Goal: Task Accomplishment & Management: Manage account settings

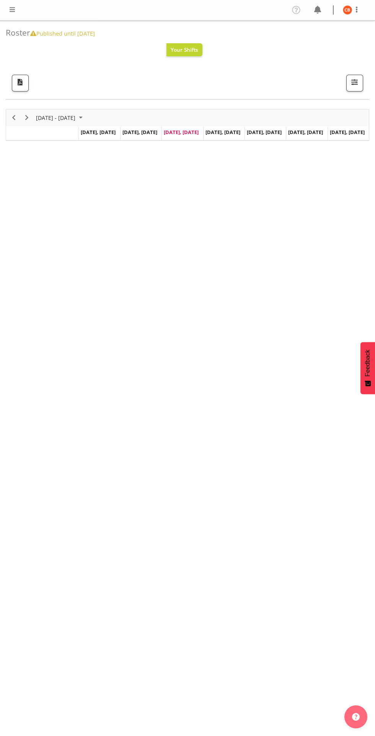
click at [13, 10] on span at bounding box center [12, 9] width 9 height 9
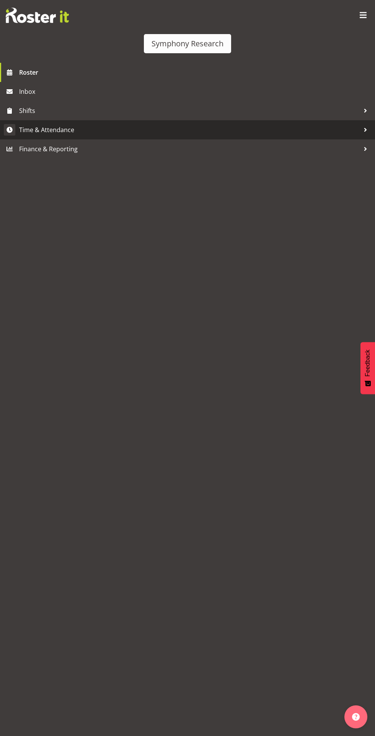
click at [102, 132] on span "Time & Attendance" at bounding box center [189, 129] width 341 height 11
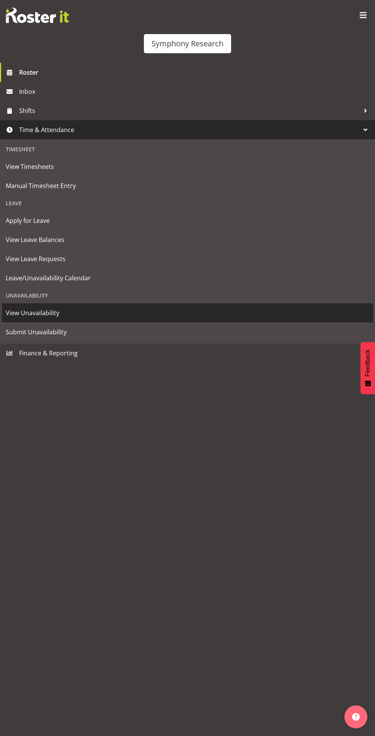
click at [83, 312] on span "View Unavailability" at bounding box center [188, 312] width 364 height 11
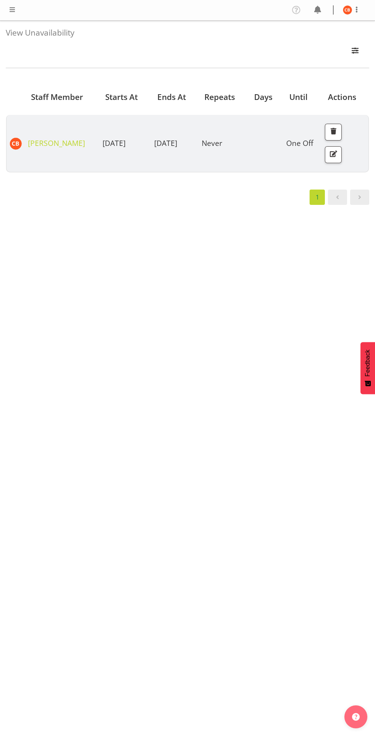
click at [15, 10] on span at bounding box center [12, 9] width 9 height 9
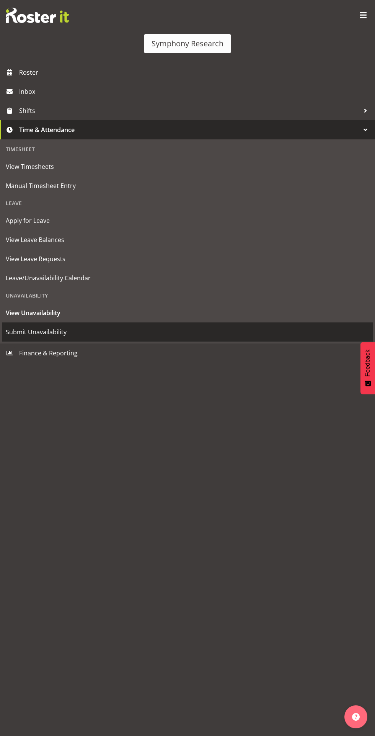
click at [69, 336] on span "Submit Unavailability" at bounding box center [188, 331] width 364 height 11
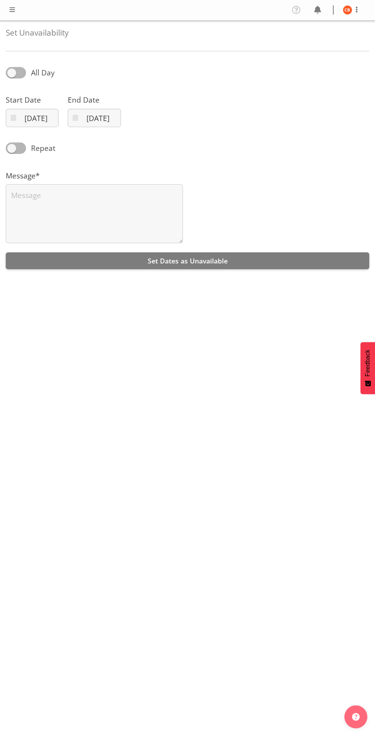
select select "9"
select select "2025"
click at [45, 123] on input "08/10/2025" at bounding box center [32, 118] width 53 height 18
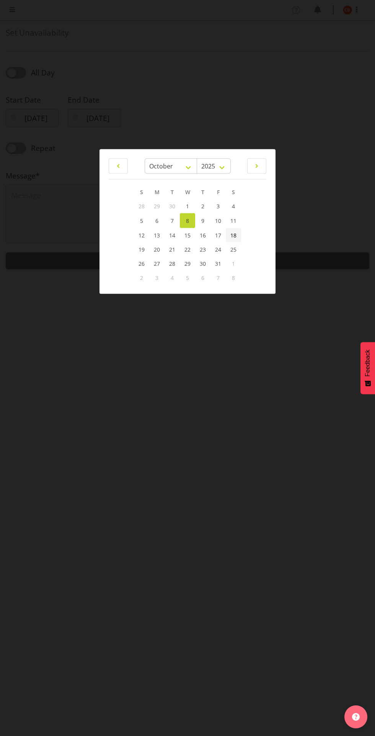
click at [234, 235] on span "18" at bounding box center [234, 234] width 6 height 7
type input "18/10/2025"
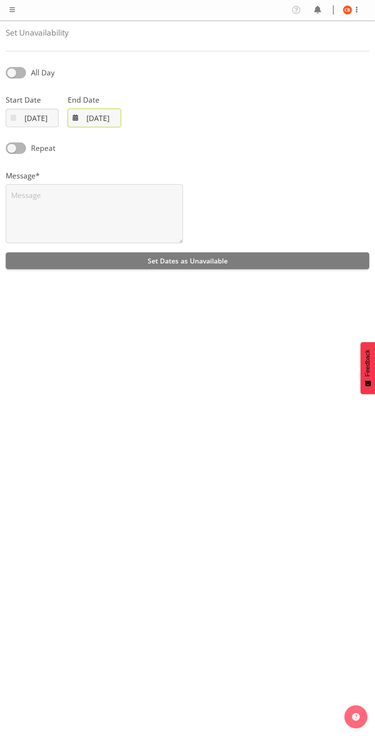
click at [108, 115] on input "08/10/2025" at bounding box center [94, 118] width 53 height 18
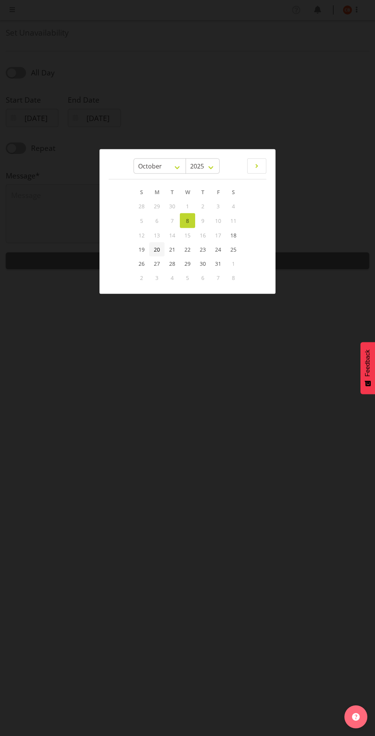
click at [159, 251] on span "20" at bounding box center [157, 249] width 6 height 7
type input "20/10/2025"
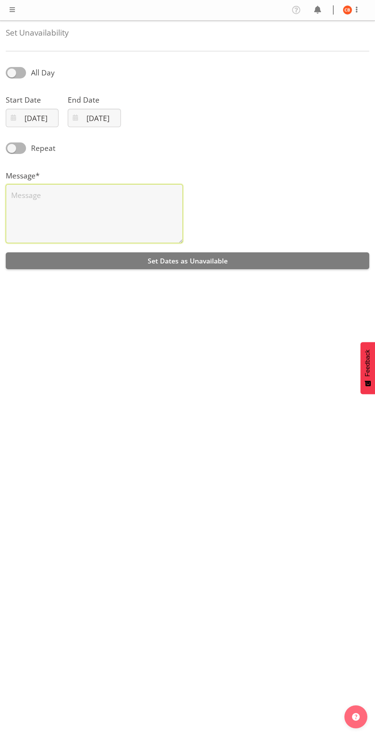
click at [150, 199] on textarea at bounding box center [94, 213] width 177 height 59
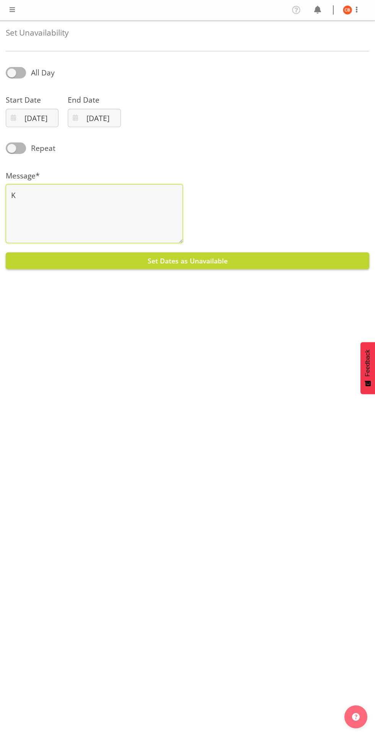
type textarea "K"
click at [290, 264] on button "Set Dates as Unavailable" at bounding box center [188, 260] width 364 height 17
